Goal: Task Accomplishment & Management: Manage account settings

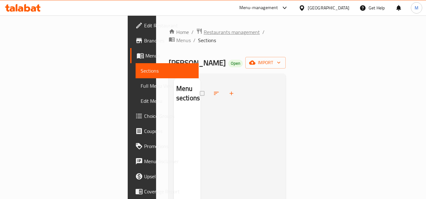
click at [204, 31] on span "Restaurants management" at bounding box center [232, 32] width 56 height 8
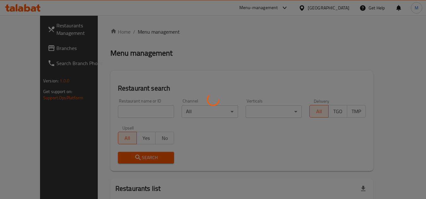
click at [164, 31] on div at bounding box center [213, 99] width 426 height 199
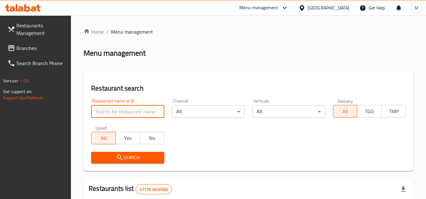
click at [111, 109] on input "search" at bounding box center [127, 112] width 73 height 13
paste input "?getHistoricalData=true"
type input "?getHistoricalData=true"
paste input "lilbits Restaurant"
type input "lilbits Restaurant"
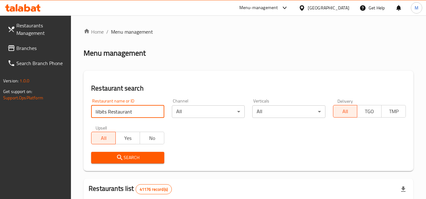
click button "Search" at bounding box center [127, 158] width 73 height 12
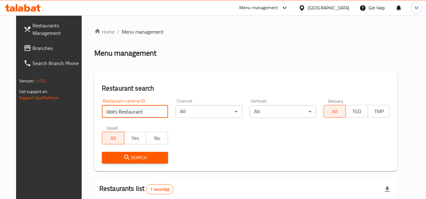
scroll to position [82, 0]
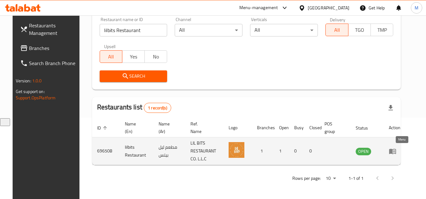
click at [396, 151] on icon "enhanced table" at bounding box center [392, 152] width 8 height 8
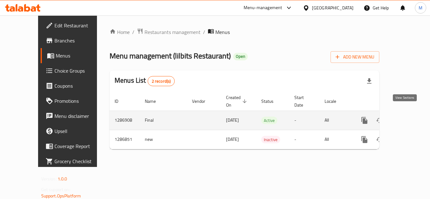
click at [406, 117] on icon "enhanced table" at bounding box center [410, 121] width 8 height 8
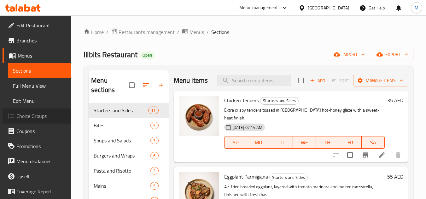
click at [39, 121] on link "Choice Groups" at bounding box center [37, 116] width 69 height 15
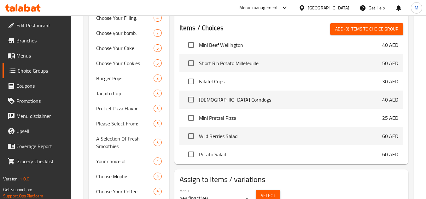
scroll to position [110, 0]
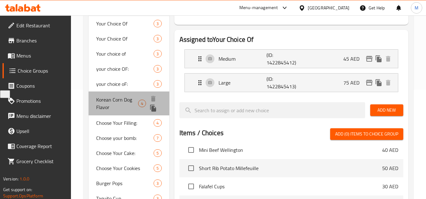
click at [128, 98] on span "Korean Corn Dog Flavor" at bounding box center [117, 103] width 42 height 15
type input "Korean Corn Dog Flavor"
type input "نكهة كورن دوج الكورية"
type input "0"
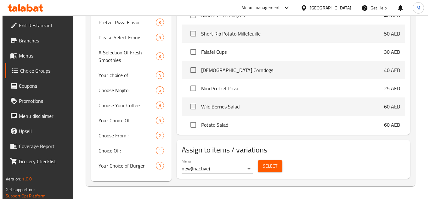
scroll to position [257, 0]
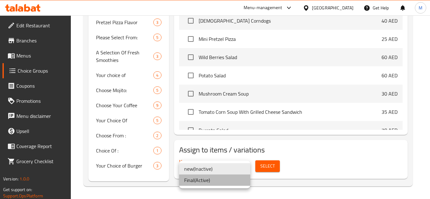
click at [216, 184] on li "Final ( Active )" at bounding box center [214, 180] width 71 height 11
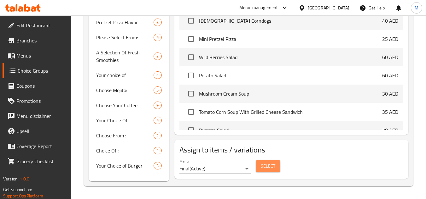
click at [270, 165] on span "Select" at bounding box center [268, 167] width 14 height 8
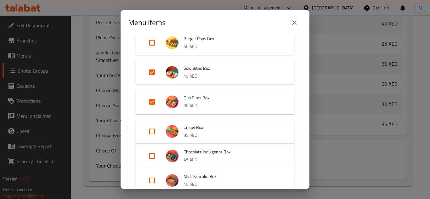
scroll to position [160, 0]
click at [86, 84] on div "Menu items 2 / 59 items selected ​ Starters and Sides Chicken Tenders 35 AED Eg…" at bounding box center [215, 99] width 430 height 199
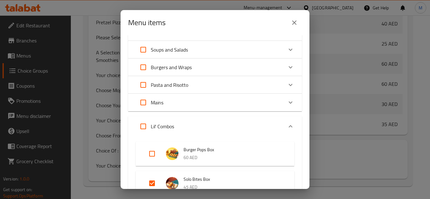
scroll to position [50, 0]
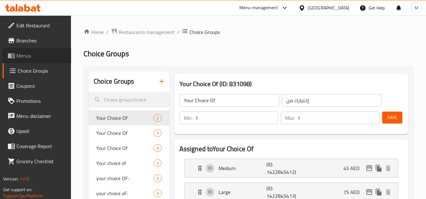
click at [23, 54] on span "Menus" at bounding box center [41, 56] width 50 height 8
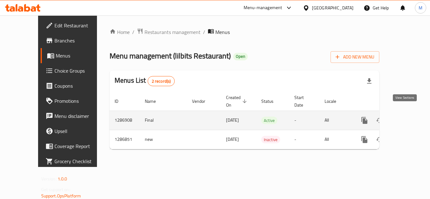
click at [408, 117] on icon "enhanced table" at bounding box center [410, 121] width 8 height 8
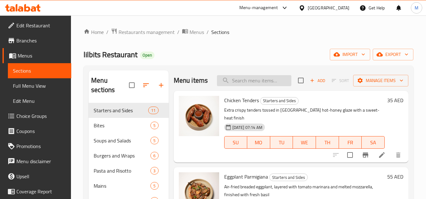
click at [244, 83] on input "search" at bounding box center [254, 80] width 74 height 11
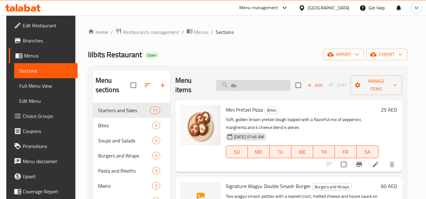
type input "d"
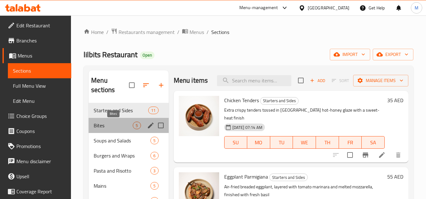
click at [126, 125] on span "Bites" at bounding box center [113, 126] width 39 height 8
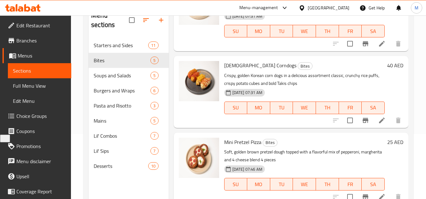
scroll to position [88, 0]
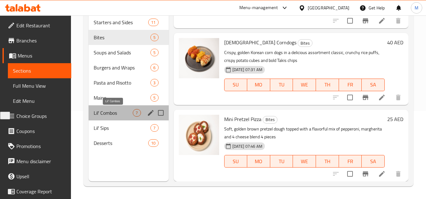
click at [103, 116] on span "Lil' Combos" at bounding box center [113, 113] width 39 height 8
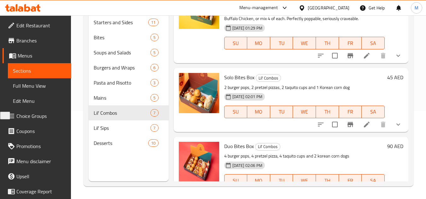
scroll to position [64, 0]
